Goal: Navigation & Orientation: Find specific page/section

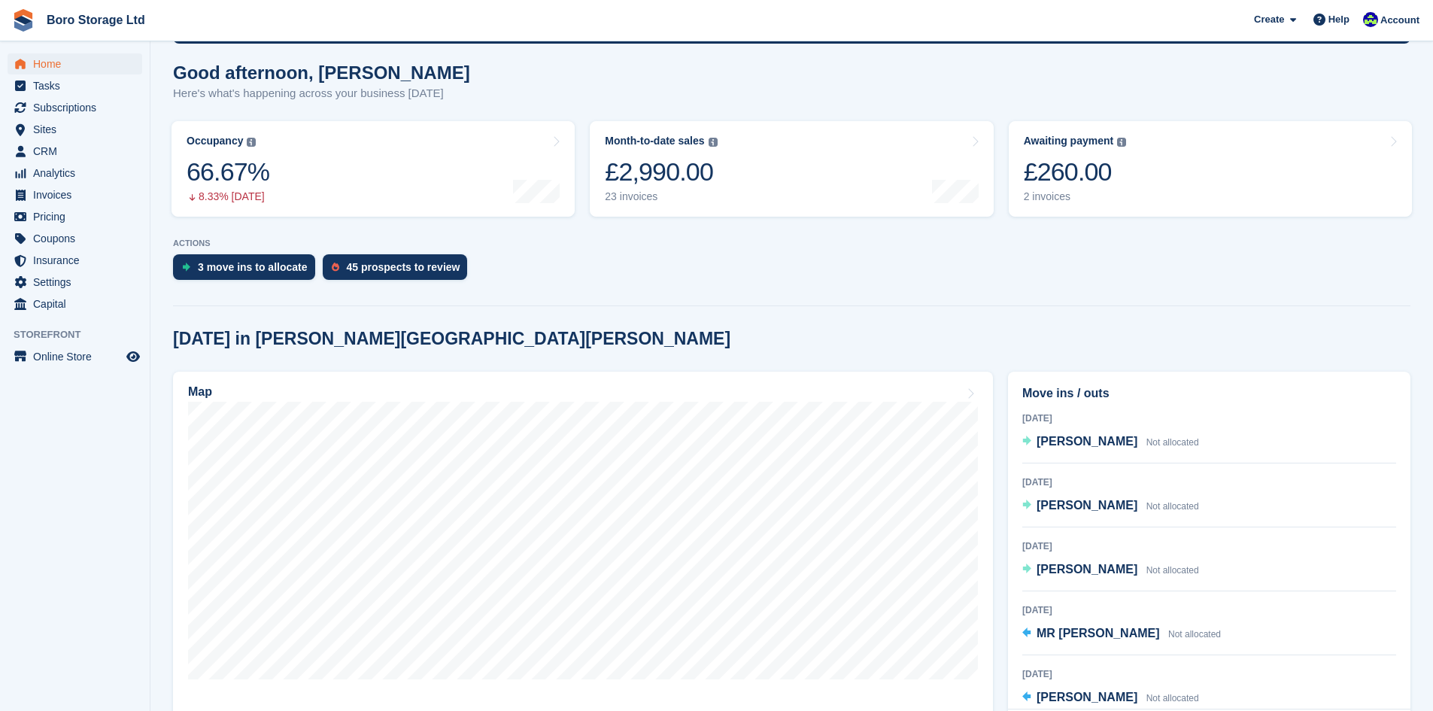
scroll to position [301, 0]
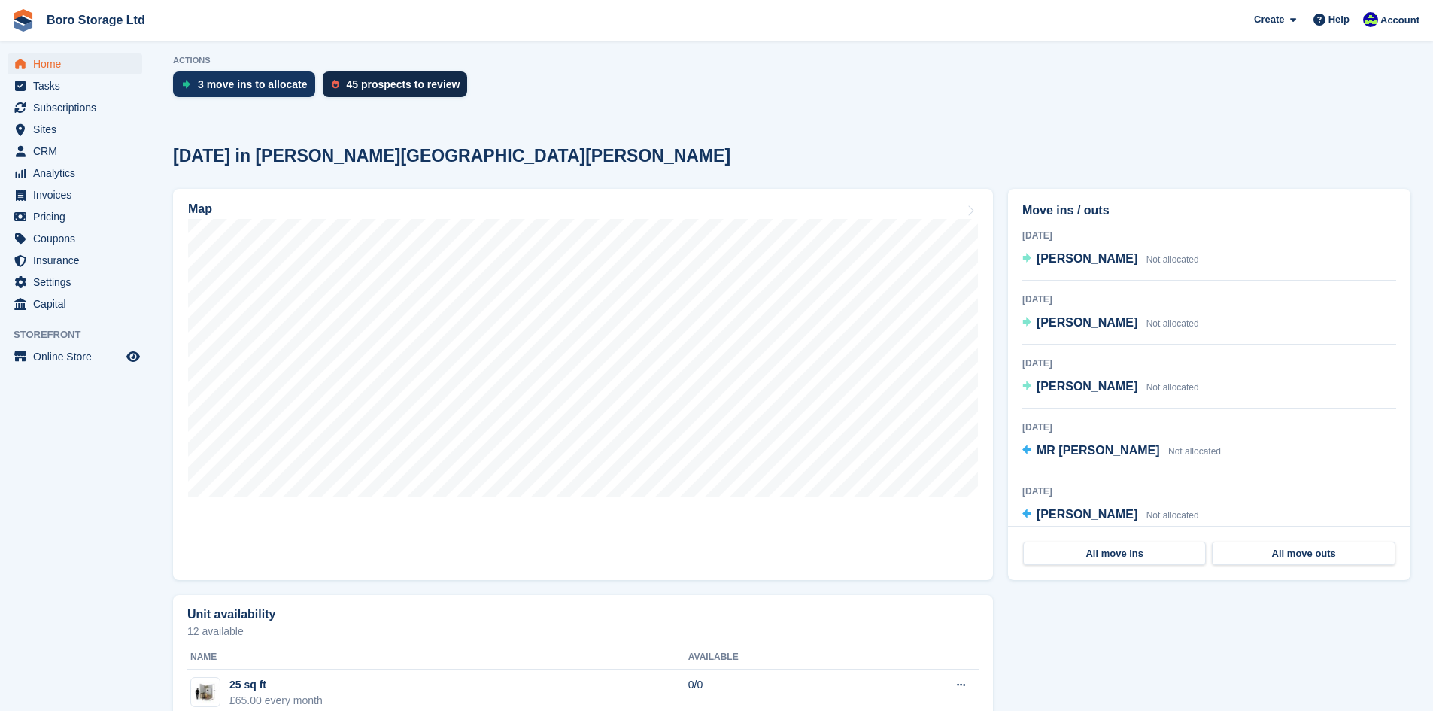
click at [383, 85] on div "45 prospects to review" at bounding box center [404, 84] width 114 height 12
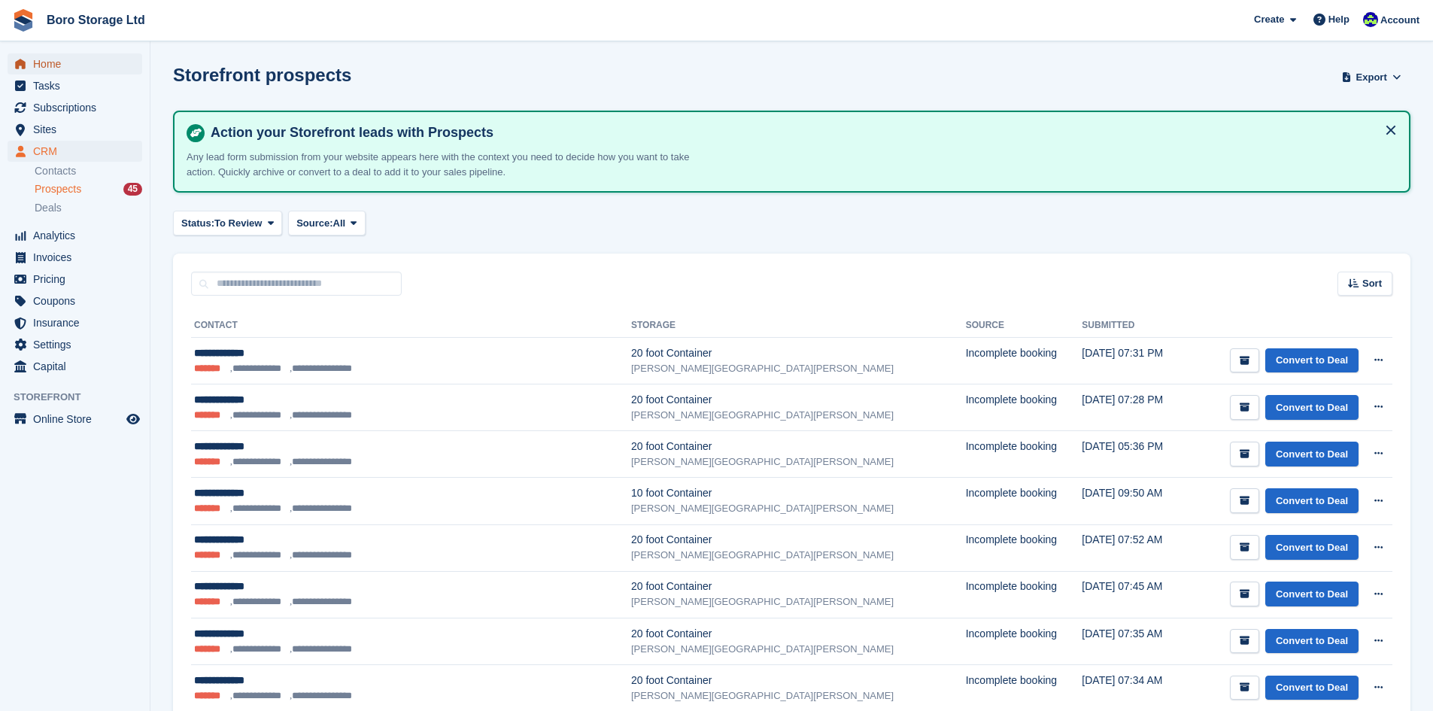
click at [61, 69] on span "Home" at bounding box center [78, 63] width 90 height 21
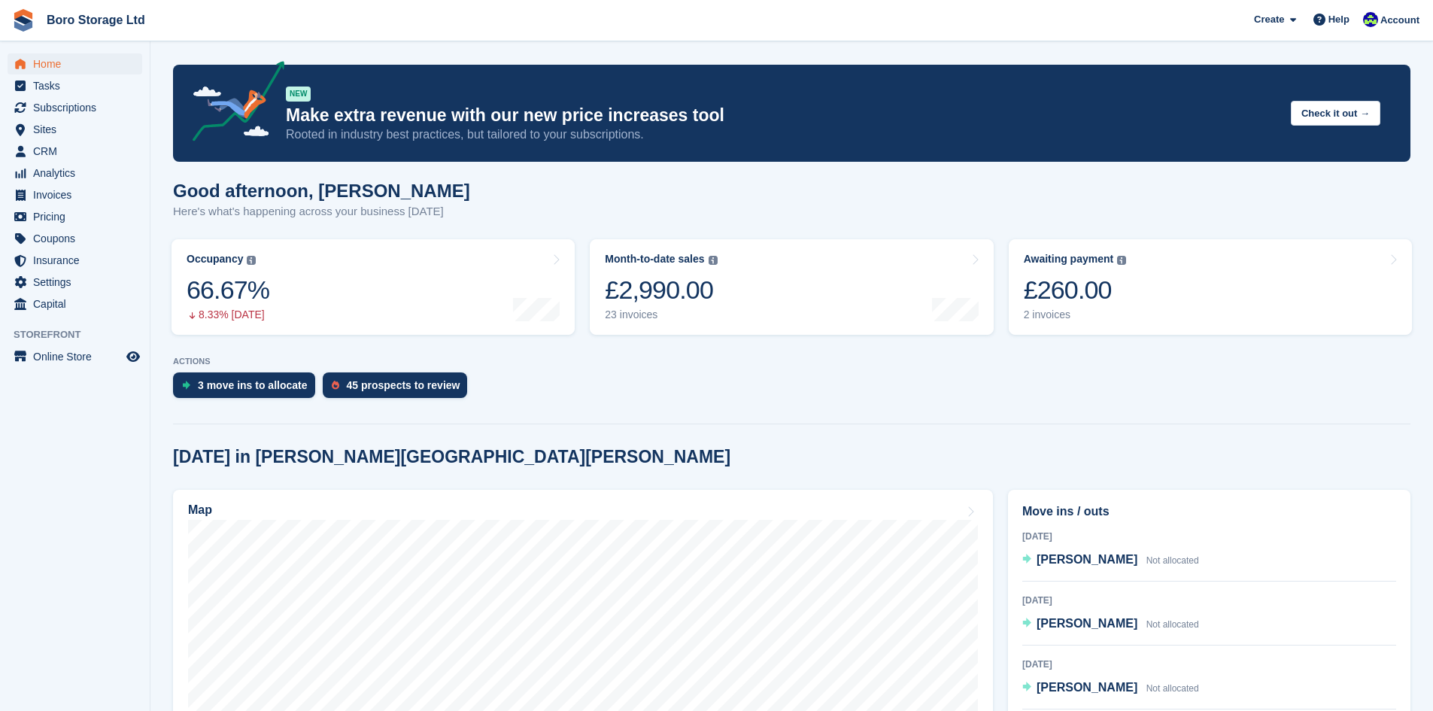
click at [584, 365] on p "ACTIONS" at bounding box center [791, 362] width 1237 height 10
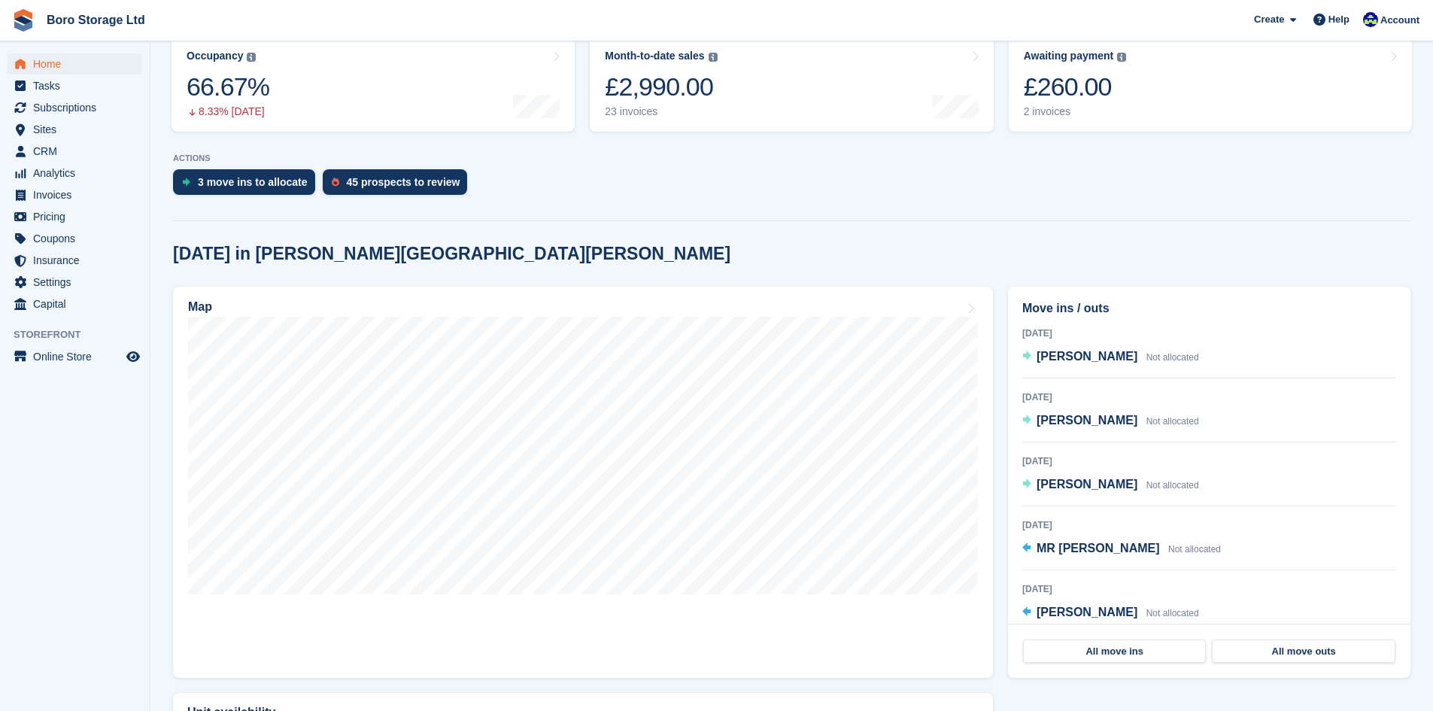
scroll to position [226, 0]
